Goal: Information Seeking & Learning: Understand process/instructions

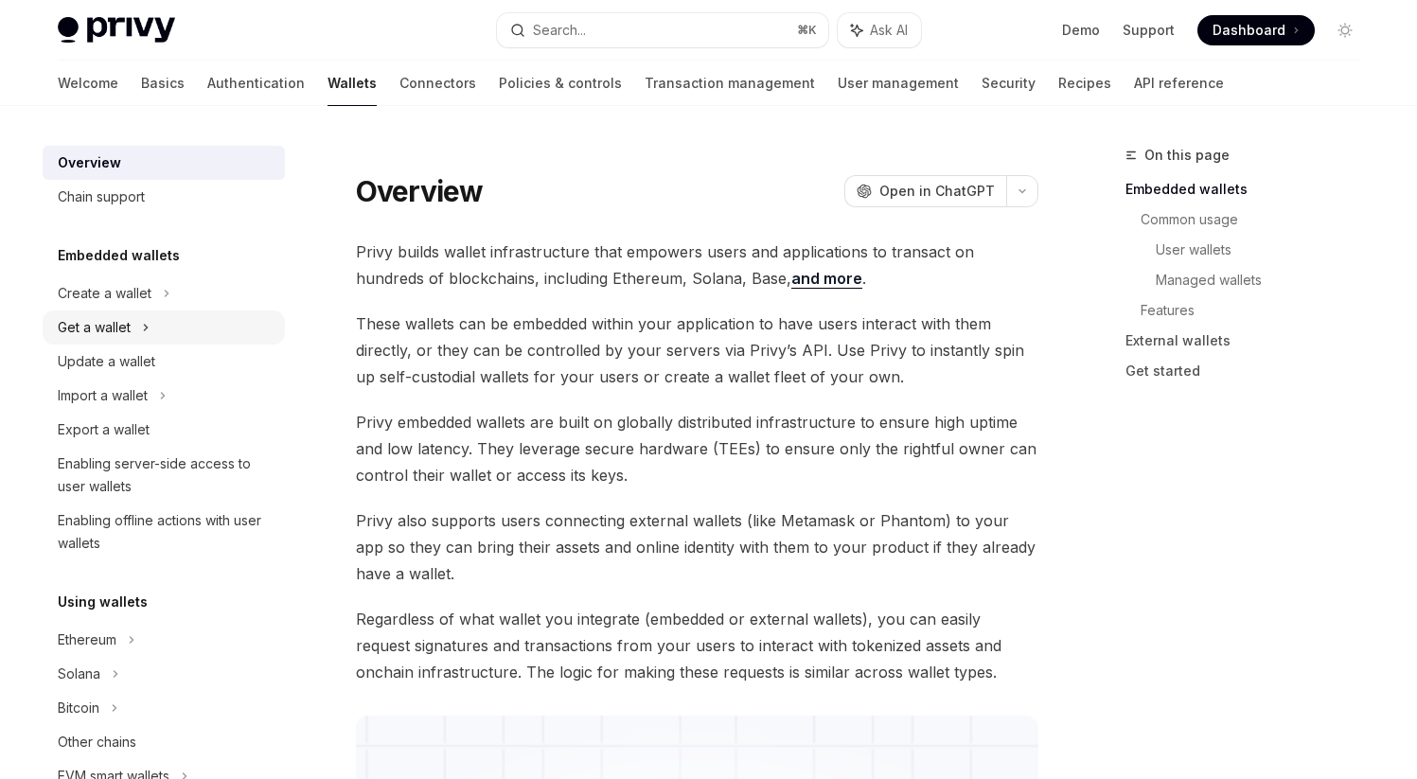
click at [152, 327] on div "Get a wallet" at bounding box center [164, 327] width 242 height 34
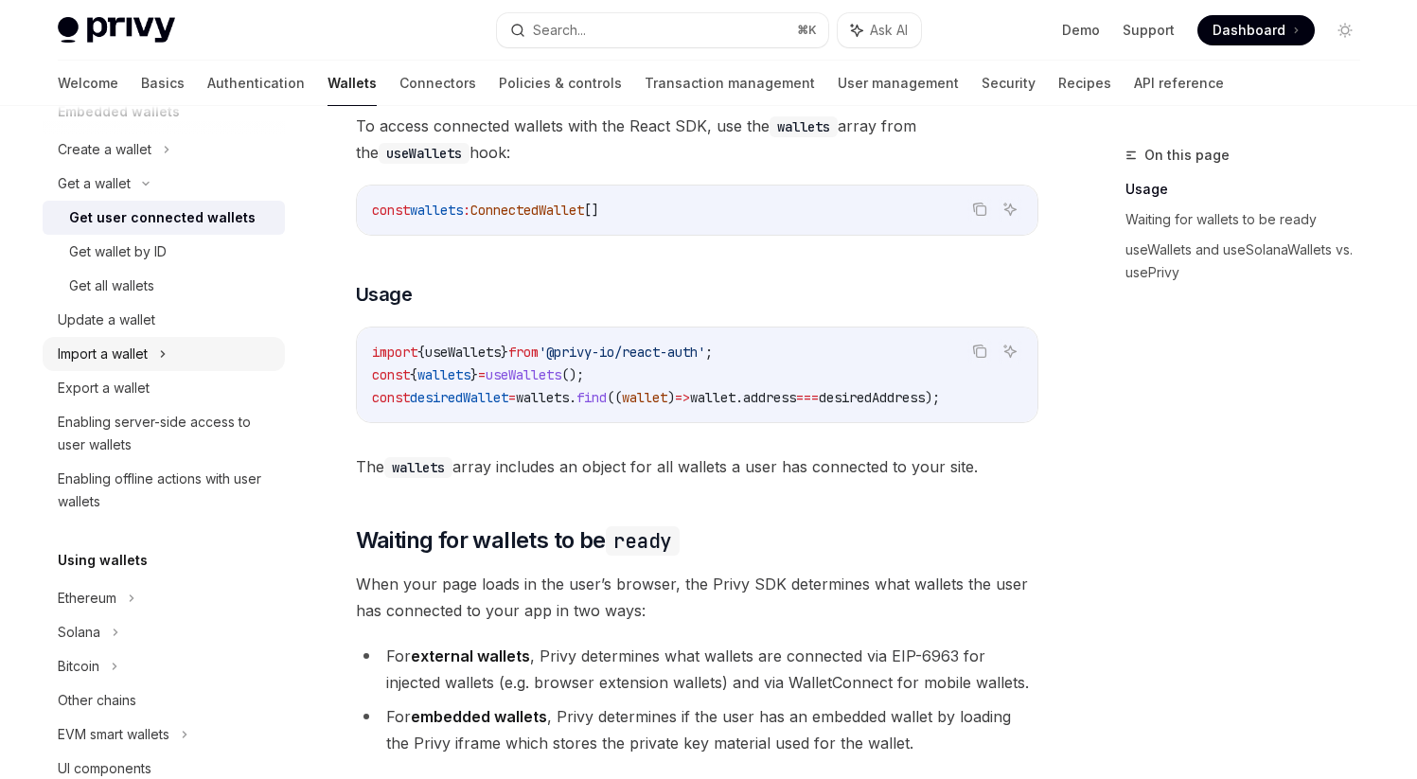
scroll to position [275, 0]
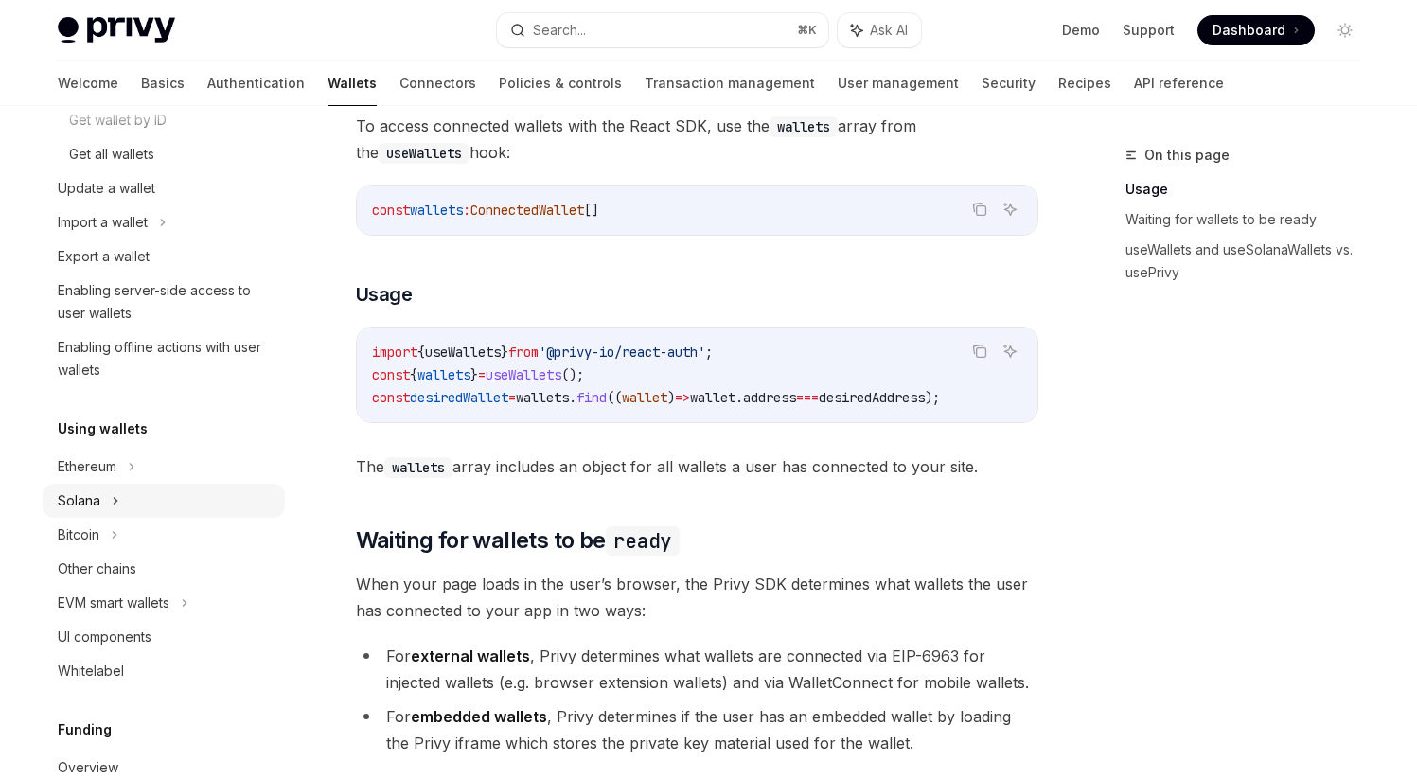
click at [119, 69] on div "Solana" at bounding box center [164, 52] width 242 height 34
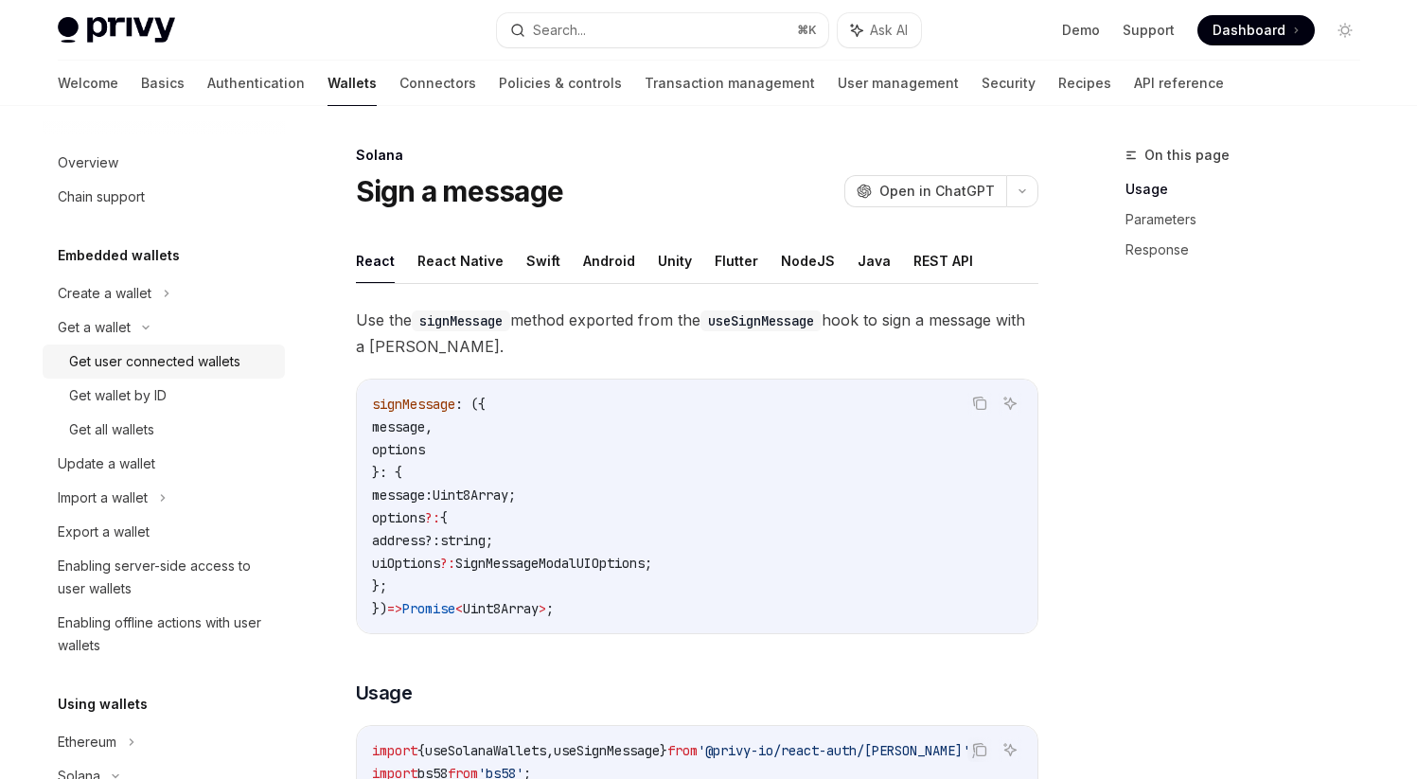
click at [205, 367] on div "Get user connected wallets" at bounding box center [154, 361] width 171 height 23
type textarea "*"
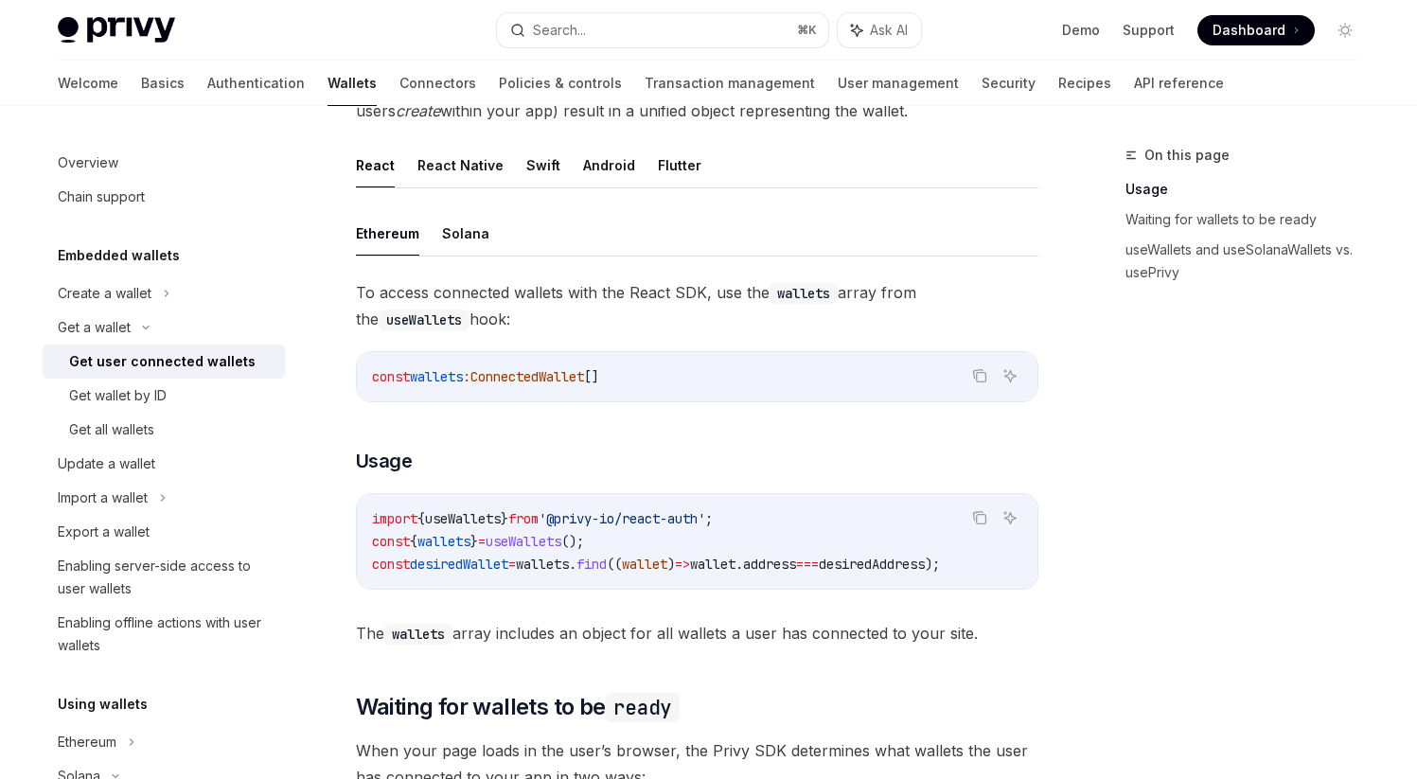
scroll to position [539, 0]
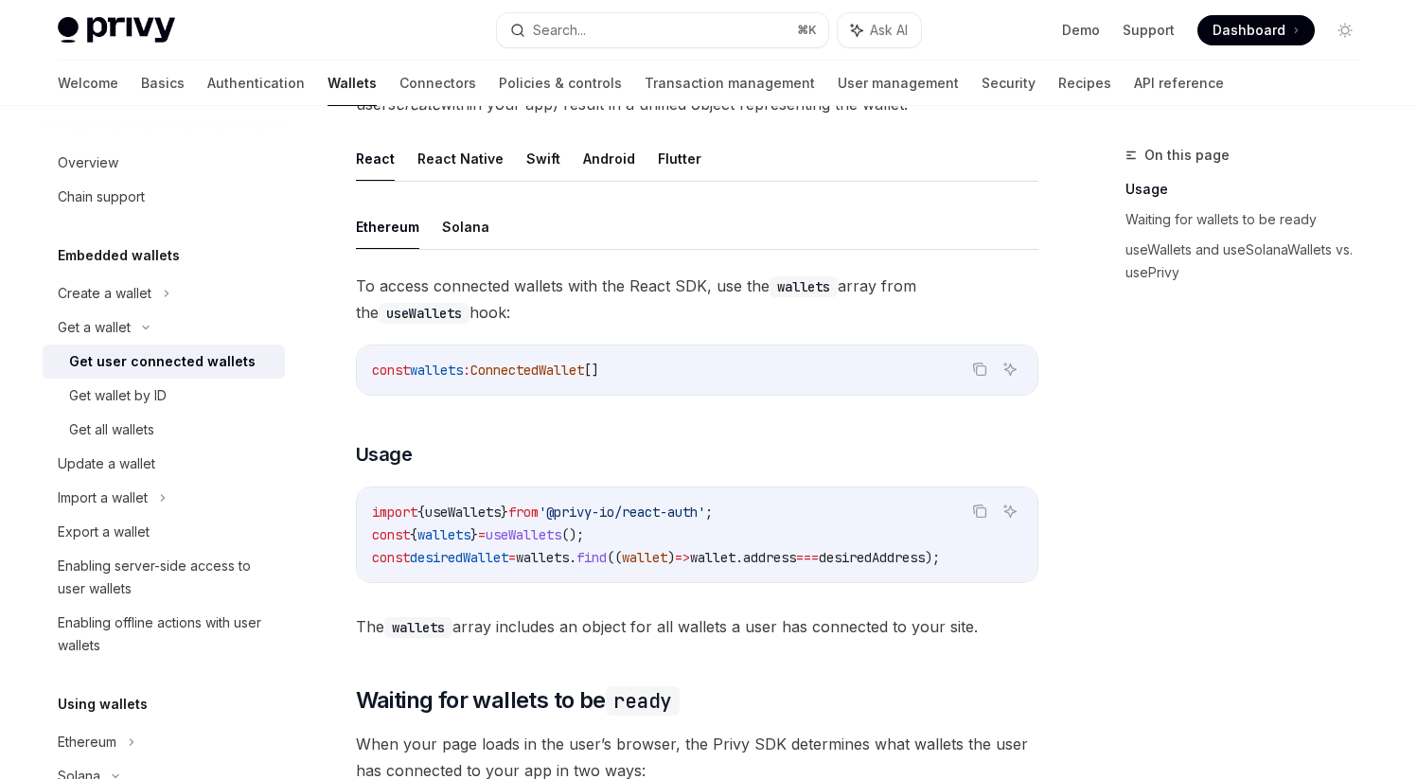
click at [705, 513] on span "'@privy-io/react-auth'" at bounding box center [621, 511] width 167 height 17
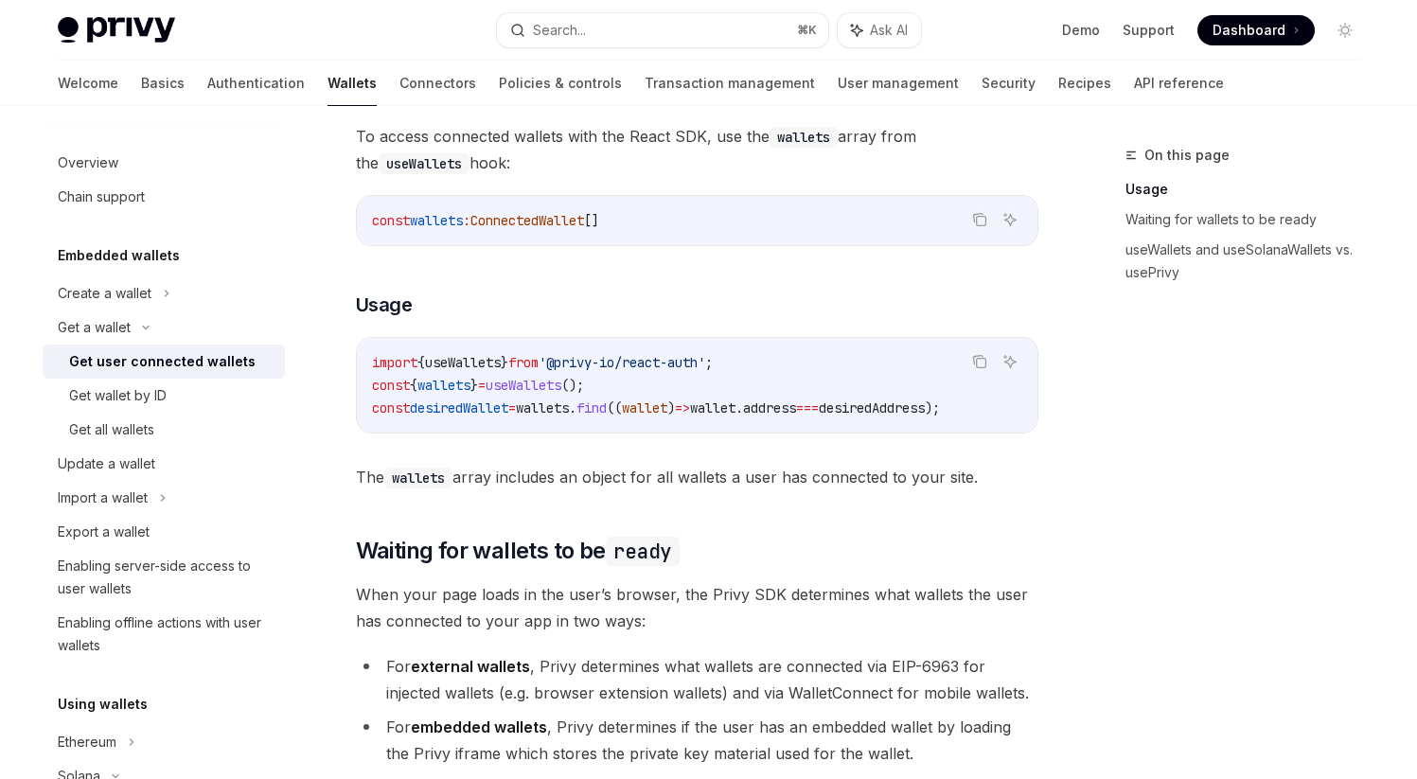
scroll to position [565, 0]
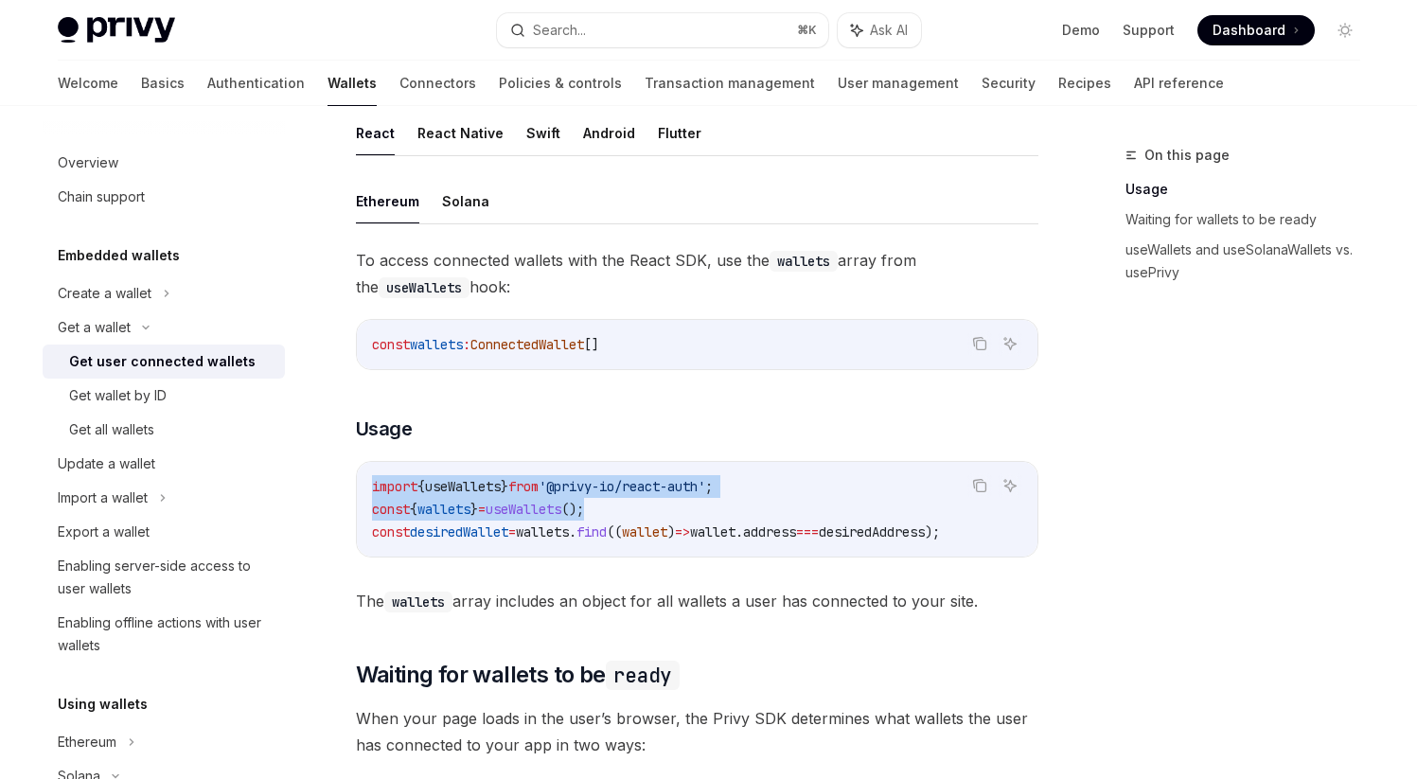
drag, startPoint x: 660, startPoint y: 499, endPoint x: 349, endPoint y: 487, distance: 310.6
click at [669, 502] on code "import { useWallets } from '@privy-io/react-auth' ; const { wallets } = useWall…" at bounding box center [697, 509] width 650 height 68
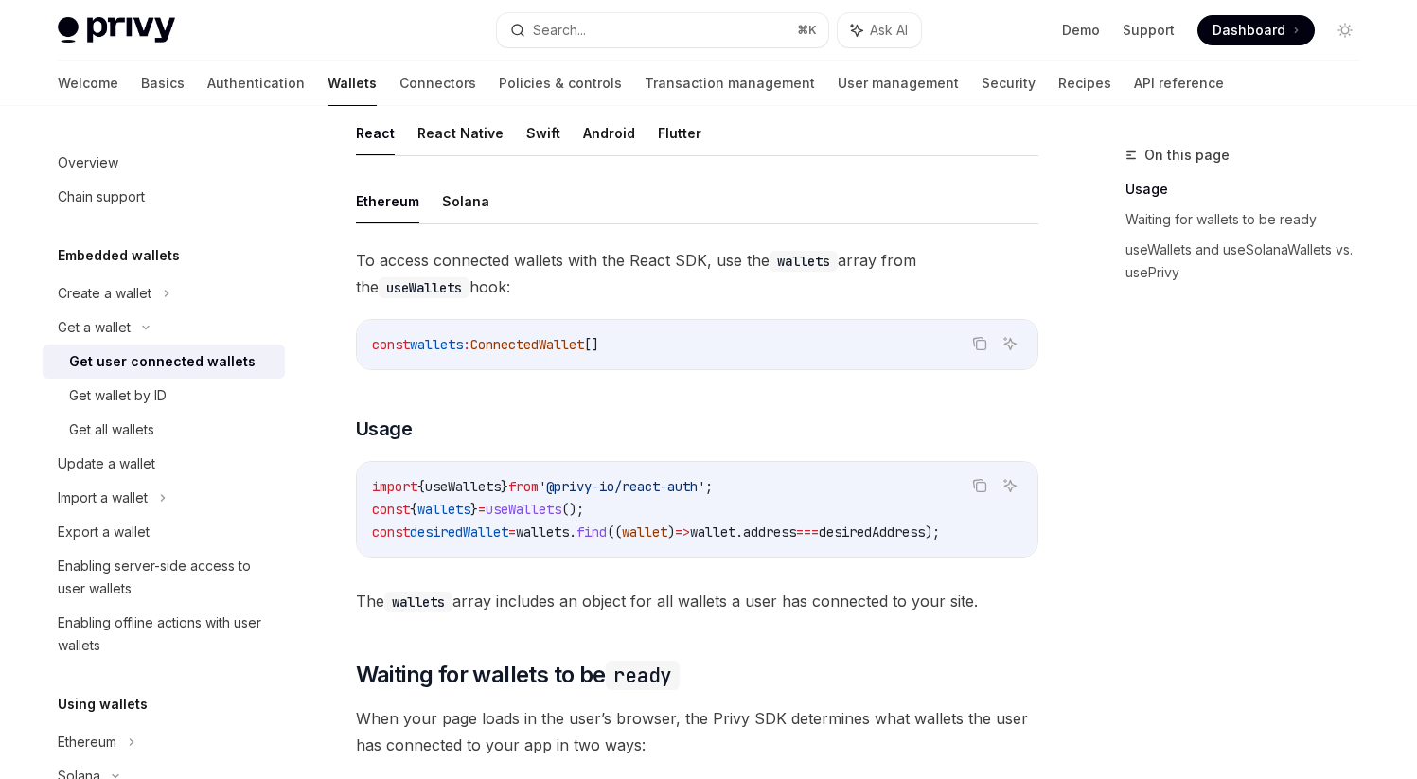
click at [713, 492] on span ";" at bounding box center [709, 486] width 8 height 17
drag, startPoint x: 728, startPoint y: 483, endPoint x: 372, endPoint y: 472, distance: 356.0
click at [372, 472] on div "import { useWallets } from '@privy-io/react-auth' ; const { wallets } = useWall…" at bounding box center [697, 509] width 680 height 95
copy span "import { useWallets } from '@privy-io/react-auth' ;"
